Goal: Task Accomplishment & Management: Complete application form

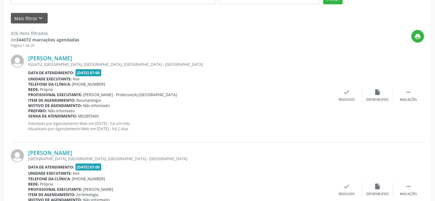
scroll to position [135, 0]
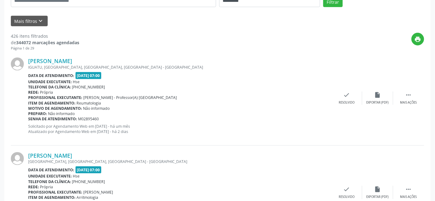
drag, startPoint x: 226, startPoint y: 217, endPoint x: 53, endPoint y: 217, distance: 173.4
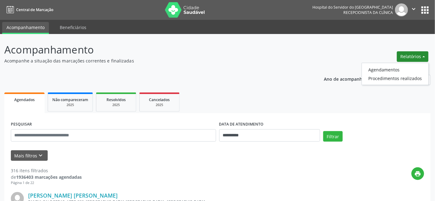
click at [376, 69] on link "Agendamentos" at bounding box center [395, 69] width 67 height 9
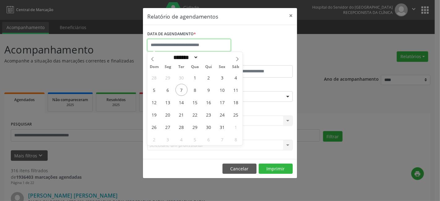
click at [181, 41] on input "text" at bounding box center [189, 45] width 84 height 12
click at [179, 90] on span "7" at bounding box center [182, 90] width 12 height 12
type input "**********"
click at [178, 89] on span "7" at bounding box center [182, 90] width 12 height 12
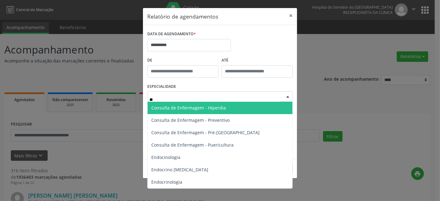
type input "*"
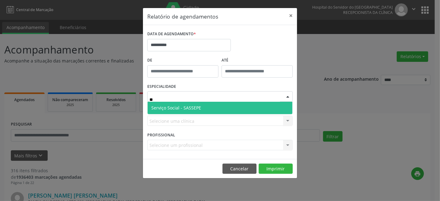
type input "*"
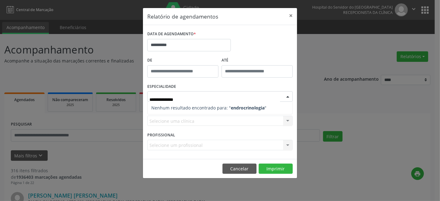
click at [245, 107] on strong "endrocrinologia" at bounding box center [248, 108] width 34 height 6
click at [241, 107] on strong "endrocrinologia" at bounding box center [248, 108] width 34 height 6
click at [207, 98] on input "**********" at bounding box center [215, 99] width 131 height 12
click at [205, 99] on input "**********" at bounding box center [215, 99] width 131 height 12
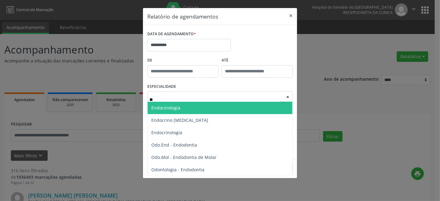
type input "*"
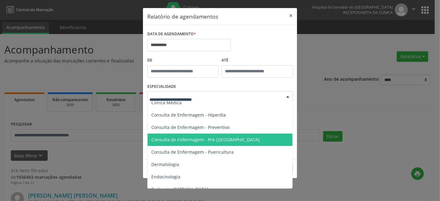
scroll to position [275, 0]
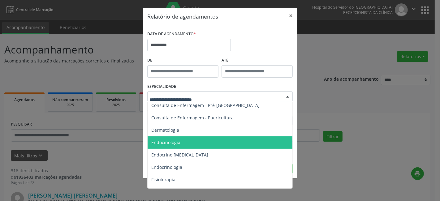
click at [177, 141] on span "Endocinologia" at bounding box center [165, 143] width 29 height 6
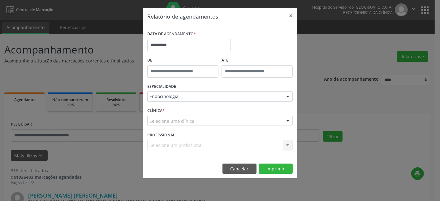
click at [164, 140] on label "PROFISSIONAL" at bounding box center [161, 135] width 28 height 10
click at [163, 143] on div "Selecione um profissional Nenhum resultado encontrado para: " " Não há nenhuma …" at bounding box center [220, 145] width 146 height 11
click at [178, 117] on div "Selecione uma clínica" at bounding box center [220, 121] width 146 height 11
click at [181, 123] on input "text" at bounding box center [215, 124] width 131 height 12
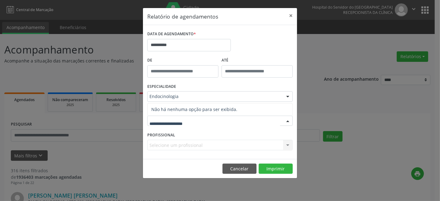
click at [199, 124] on input "text" at bounding box center [215, 124] width 131 height 12
click at [193, 116] on div at bounding box center [220, 121] width 146 height 11
drag, startPoint x: 193, startPoint y: 115, endPoint x: 186, endPoint y: 120, distance: 8.7
click at [187, 120] on div "Nenhum resultado encontrado para: " " Não há nenhuma opção para ser exibida." at bounding box center [220, 121] width 146 height 11
drag, startPoint x: 180, startPoint y: 121, endPoint x: 240, endPoint y: 156, distance: 69.0
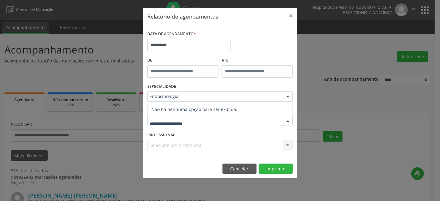
click at [231, 152] on form "**********" at bounding box center [220, 91] width 146 height 125
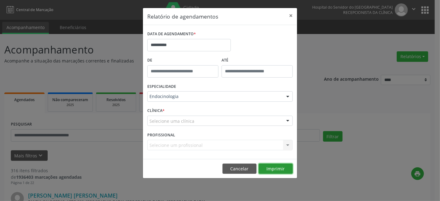
drag, startPoint x: 264, startPoint y: 166, endPoint x: 294, endPoint y: 138, distance: 41.2
click at [293, 171] on footer "Cancelar Imprimir" at bounding box center [220, 169] width 154 height 20
click at [290, 15] on button "×" at bounding box center [291, 15] width 12 height 15
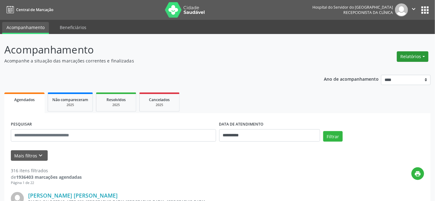
click at [419, 53] on button "Relatórios" at bounding box center [413, 56] width 32 height 11
click at [375, 69] on link "Agendamentos" at bounding box center [395, 69] width 67 height 9
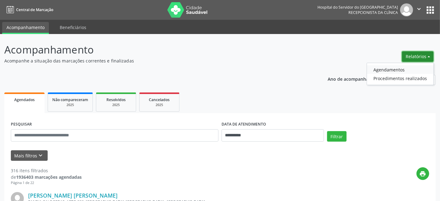
select select "*"
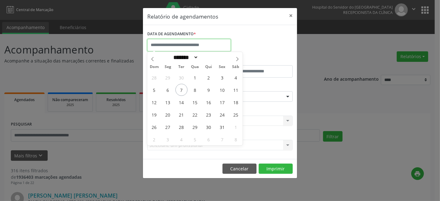
click at [180, 44] on input "text" at bounding box center [189, 45] width 84 height 12
click at [179, 90] on span "7" at bounding box center [182, 90] width 12 height 12
type input "**********"
click at [179, 90] on span "7" at bounding box center [182, 90] width 12 height 12
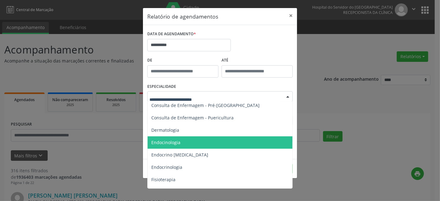
click at [180, 142] on span "Endocinologia" at bounding box center [165, 143] width 29 height 6
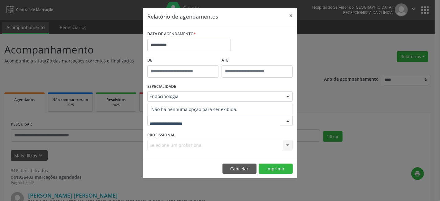
click at [175, 115] on span "Não há nenhuma opção para ser exibida." at bounding box center [220, 109] width 145 height 12
click at [171, 128] on input "text" at bounding box center [215, 124] width 131 height 12
click at [180, 109] on span "Não há nenhuma opção para ser exibida." at bounding box center [220, 109] width 145 height 12
drag, startPoint x: 181, startPoint y: 108, endPoint x: 180, endPoint y: 122, distance: 13.3
click at [180, 122] on div "Nenhum resultado encontrado para: " " Não há nenhuma opção para ser exibida." at bounding box center [220, 121] width 146 height 11
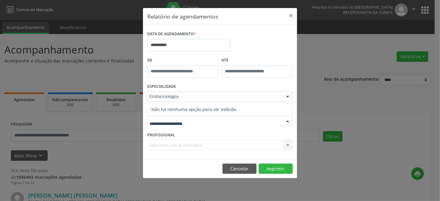
click at [180, 122] on input "text" at bounding box center [215, 124] width 131 height 12
drag, startPoint x: 184, startPoint y: 129, endPoint x: 228, endPoint y: 124, distance: 43.9
click at [202, 127] on input "text" at bounding box center [215, 124] width 131 height 12
click at [251, 124] on input "text" at bounding box center [215, 124] width 131 height 12
drag, startPoint x: 181, startPoint y: 130, endPoint x: 173, endPoint y: 139, distance: 12.3
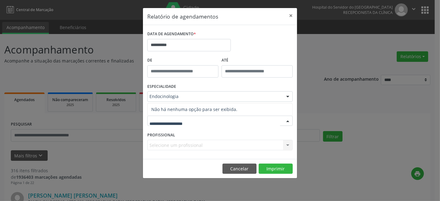
click at [180, 132] on form "**********" at bounding box center [220, 91] width 146 height 125
type input "*"
click at [158, 146] on div "Selecione um profissional Nenhum resultado encontrado para: " " Não há nenhuma …" at bounding box center [220, 145] width 146 height 11
click at [159, 144] on div "Selecione um profissional Nenhum resultado encontrado para: " " Não há nenhuma …" at bounding box center [220, 145] width 146 height 11
click at [287, 145] on div "Selecione um profissional Nenhum resultado encontrado para: " " Não há nenhuma …" at bounding box center [220, 145] width 146 height 11
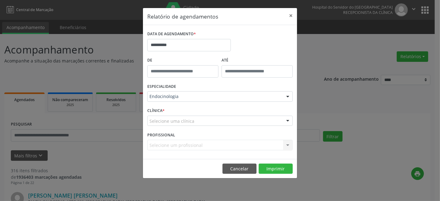
click at [287, 145] on div "Selecione um profissional Nenhum resultado encontrado para: " " Não há nenhuma …" at bounding box center [220, 145] width 146 height 11
click at [160, 139] on label "PROFISSIONAL" at bounding box center [161, 135] width 28 height 10
drag, startPoint x: 48, startPoint y: 150, endPoint x: 0, endPoint y: 140, distance: 49.4
click at [323, 125] on div "**********" at bounding box center [220, 100] width 440 height 201
click at [159, 142] on div "Selecione um profissional Nenhum resultado encontrado para: " " Não há nenhuma …" at bounding box center [220, 145] width 146 height 11
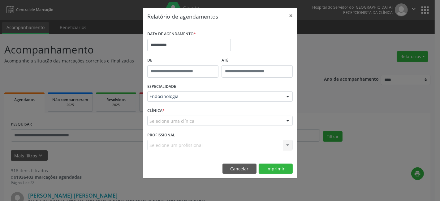
click at [159, 143] on div "Selecione um profissional Nenhum resultado encontrado para: " " Não há nenhuma …" at bounding box center [220, 145] width 146 height 11
click at [156, 142] on div "Selecione um profissional Nenhum resultado encontrado para: " " Não há nenhuma …" at bounding box center [220, 145] width 146 height 11
click at [155, 144] on div "Selecione um profissional Nenhum resultado encontrado para: " " Não há nenhuma …" at bounding box center [220, 145] width 146 height 11
click at [154, 145] on div "Selecione um profissional Nenhum resultado encontrado para: " " Não há nenhuma …" at bounding box center [220, 145] width 146 height 11
click at [185, 124] on input "text" at bounding box center [215, 124] width 131 height 12
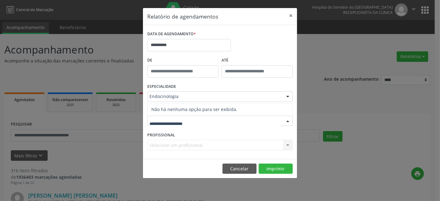
drag, startPoint x: 213, startPoint y: 124, endPoint x: 218, endPoint y: 111, distance: 13.2
click at [214, 123] on input "text" at bounding box center [215, 124] width 131 height 12
click at [218, 106] on span "Não há nenhuma opção para ser exibida." at bounding box center [220, 109] width 145 height 12
click at [194, 93] on div "Endocinologia" at bounding box center [220, 96] width 146 height 11
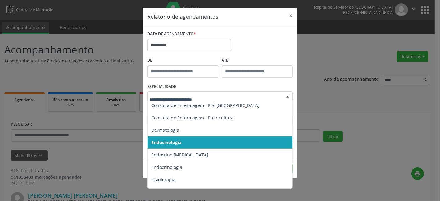
click at [181, 140] on span "Endocinologia" at bounding box center [166, 143] width 30 height 6
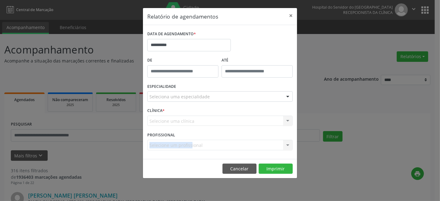
click at [180, 140] on div "PROFISSIONAL Selecione um profissional Nenhum resultado encontrado para: " " Nã…" at bounding box center [220, 142] width 149 height 24
click at [171, 145] on div "Selecione um profissional Nenhum resultado encontrado para: " " Não há nenhuma …" at bounding box center [220, 145] width 146 height 11
click at [289, 143] on div "Selecione um profissional Nenhum resultado encontrado para: " " Não há nenhuma …" at bounding box center [220, 145] width 146 height 11
click at [194, 115] on div "CLÍNICA * Selecione uma clínica Nenhum resultado encontrado para: " " Não há ne…" at bounding box center [220, 118] width 149 height 24
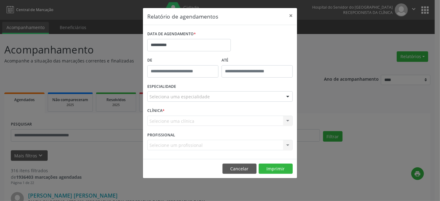
type input "*****"
click at [201, 68] on input "*****" at bounding box center [182, 71] width 71 height 12
click at [165, 58] on label "De" at bounding box center [182, 61] width 71 height 10
click at [176, 55] on div "**********" at bounding box center [189, 42] width 87 height 26
click at [228, 55] on form "**********" at bounding box center [220, 91] width 146 height 125
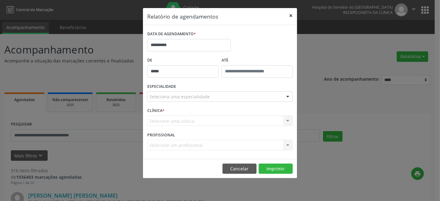
click at [292, 13] on button "×" at bounding box center [291, 15] width 12 height 15
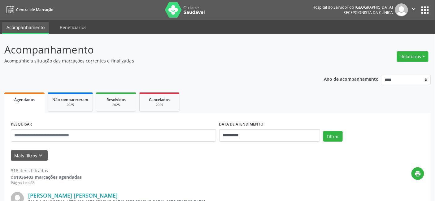
drag, startPoint x: 247, startPoint y: 57, endPoint x: 243, endPoint y: 58, distance: 3.5
